Goal: Check status: Check status

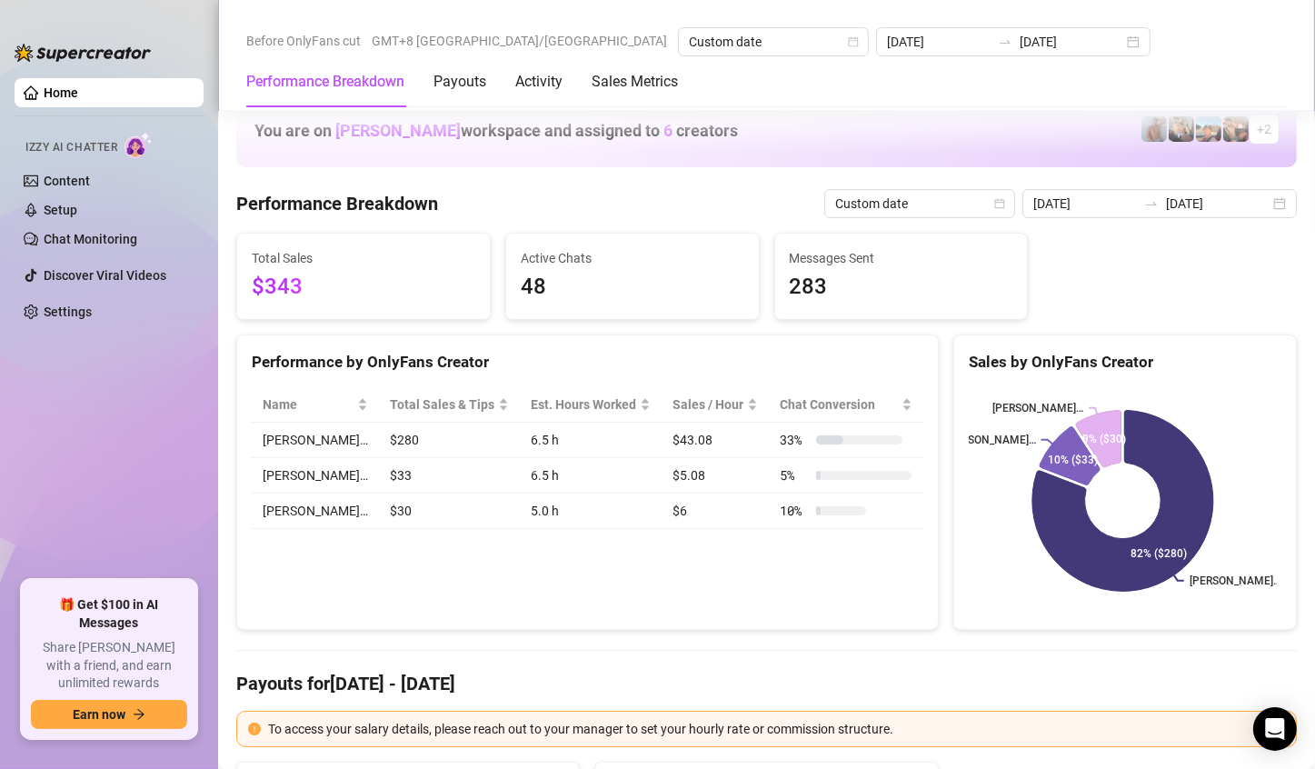
scroll to position [2363, 0]
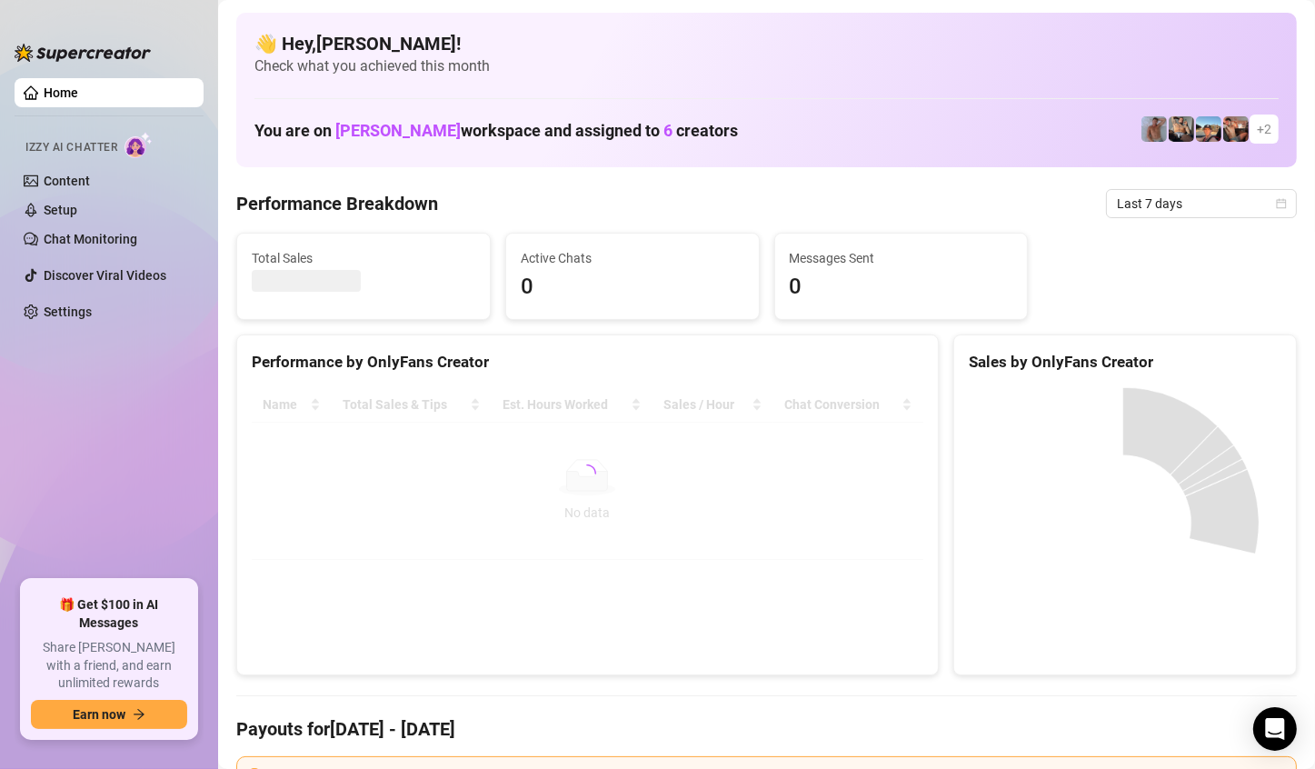
click at [1229, 207] on span "Last 7 days" at bounding box center [1201, 203] width 169 height 27
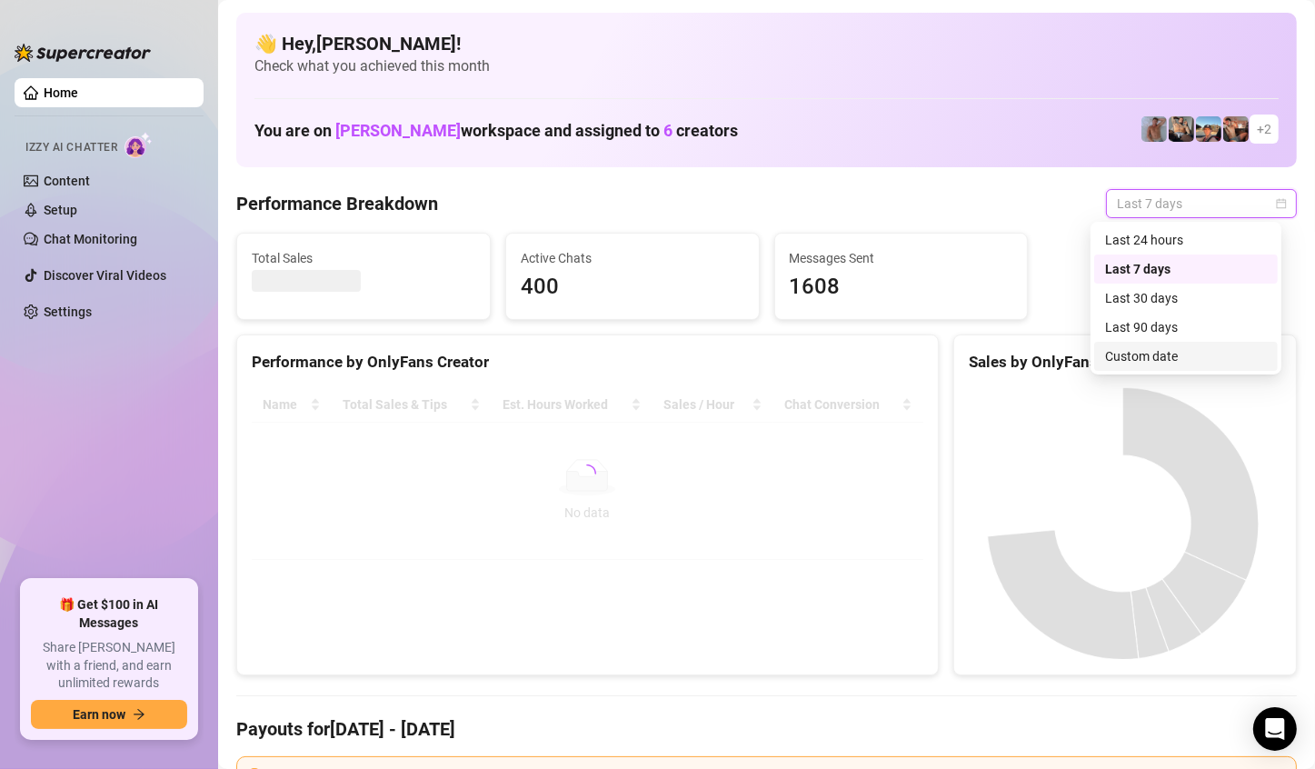
click at [1116, 352] on div "Custom date" at bounding box center [1186, 356] width 162 height 20
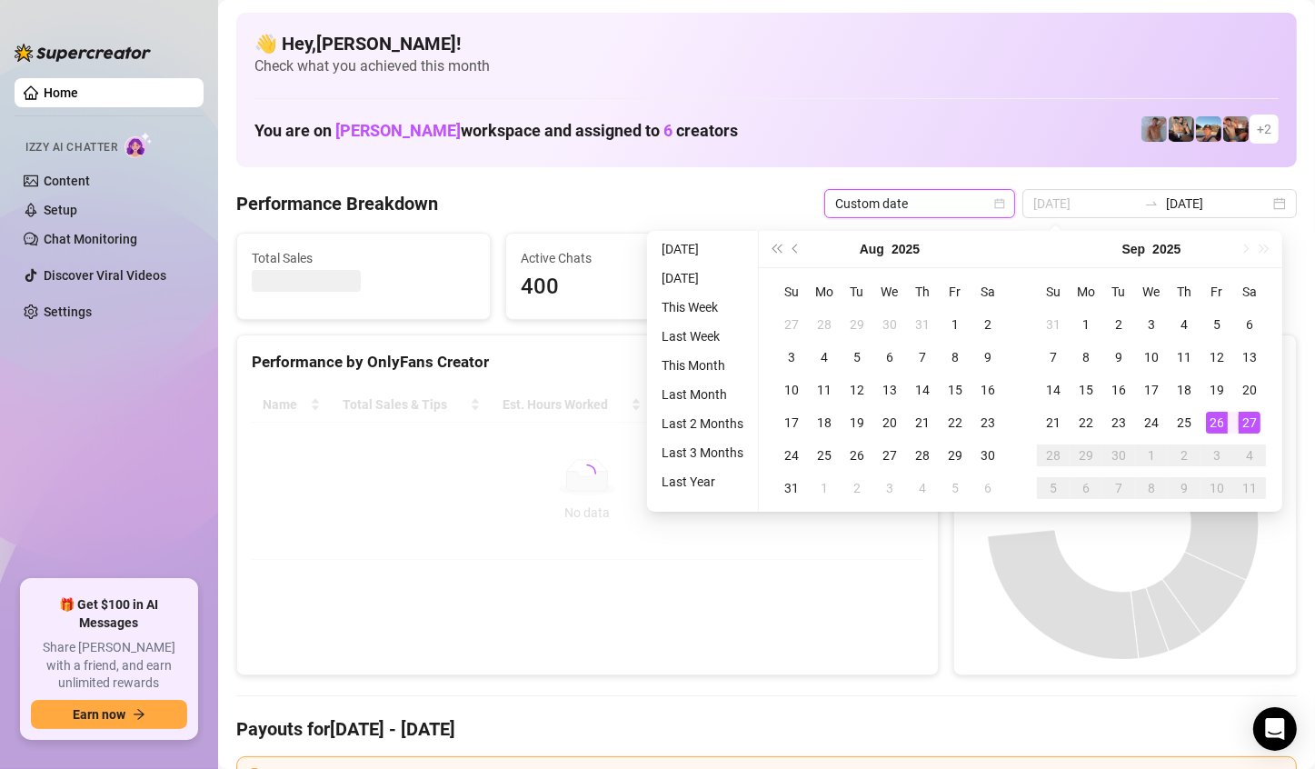
type input "[DATE]"
click at [1253, 427] on div "27" at bounding box center [1250, 423] width 22 height 22
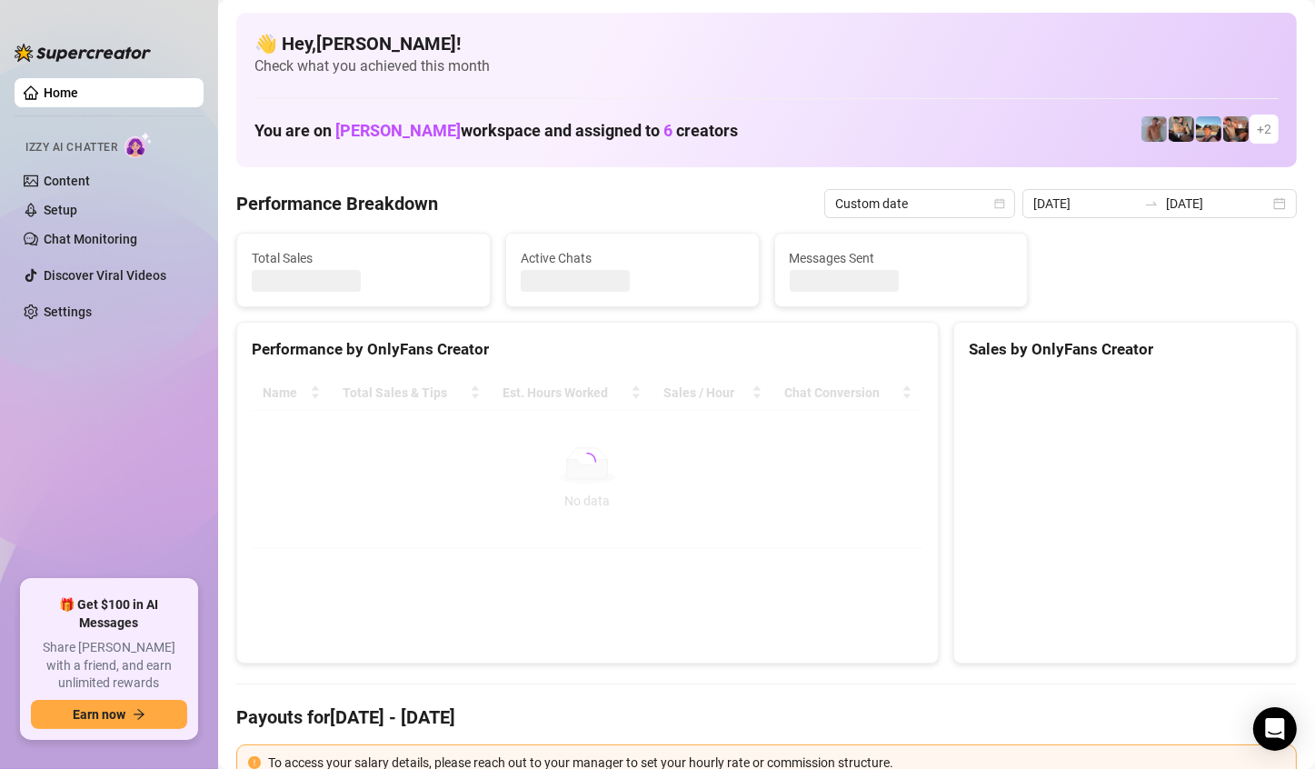
type input "[DATE]"
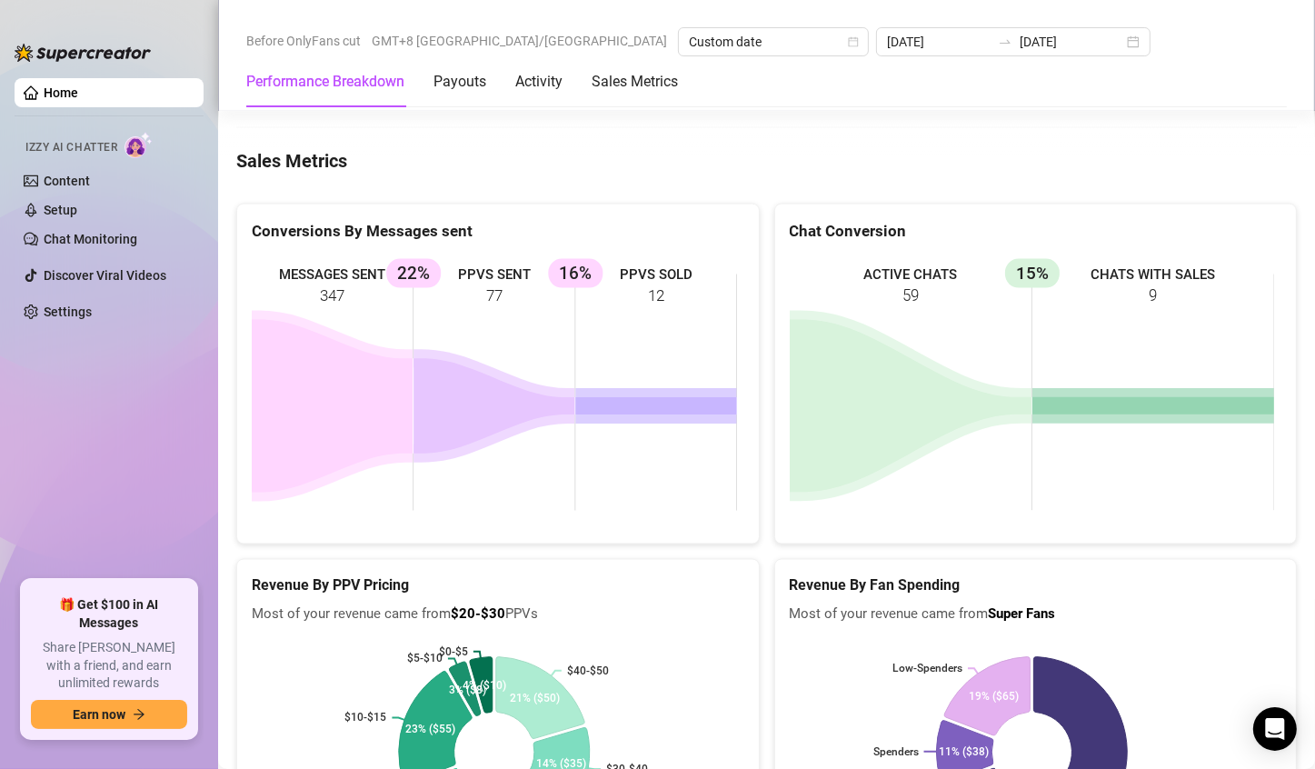
scroll to position [2896, 0]
